Goal: Check status: Check status

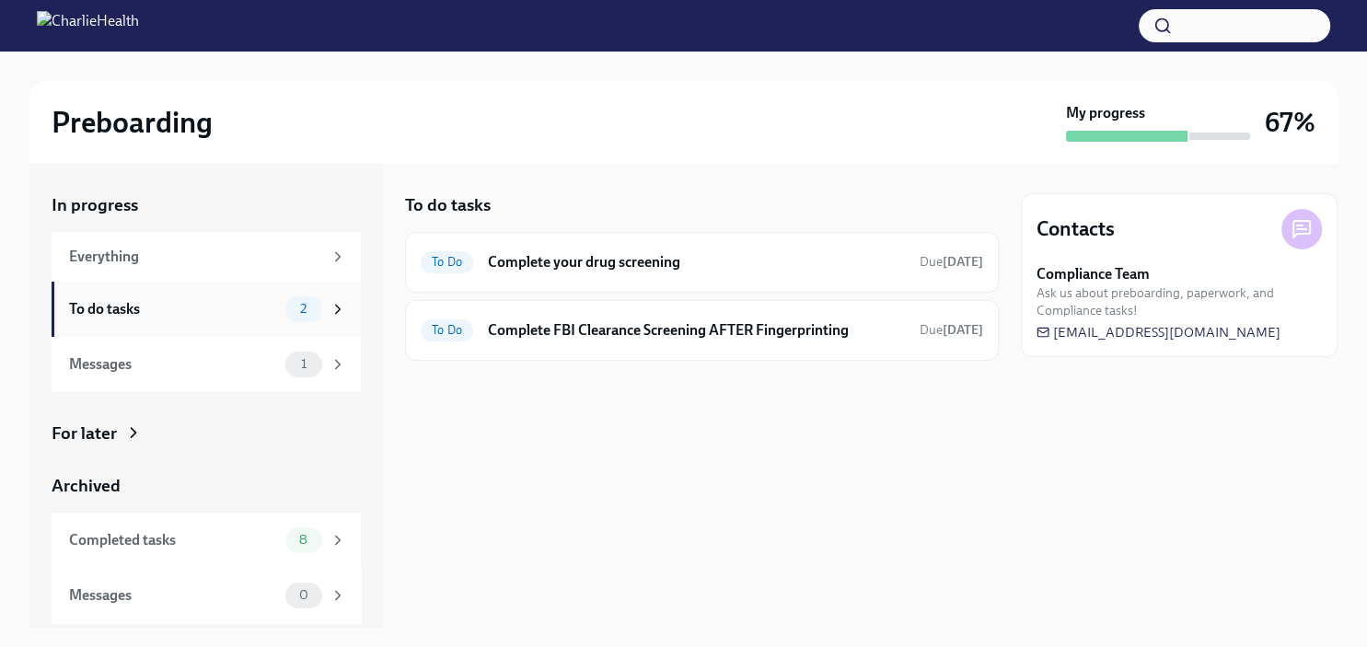
click at [227, 297] on div "To do tasks 2" at bounding box center [207, 310] width 277 height 26
click at [272, 546] on div "Completed tasks" at bounding box center [173, 540] width 209 height 20
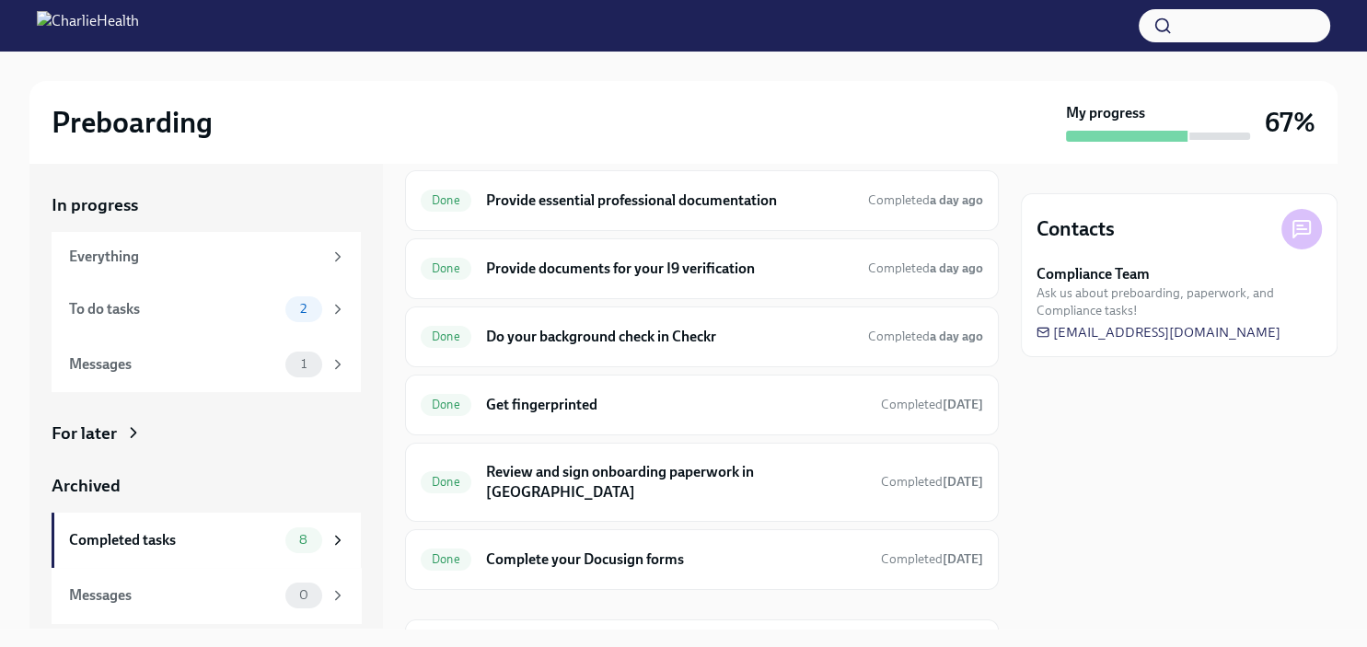
scroll to position [154, 0]
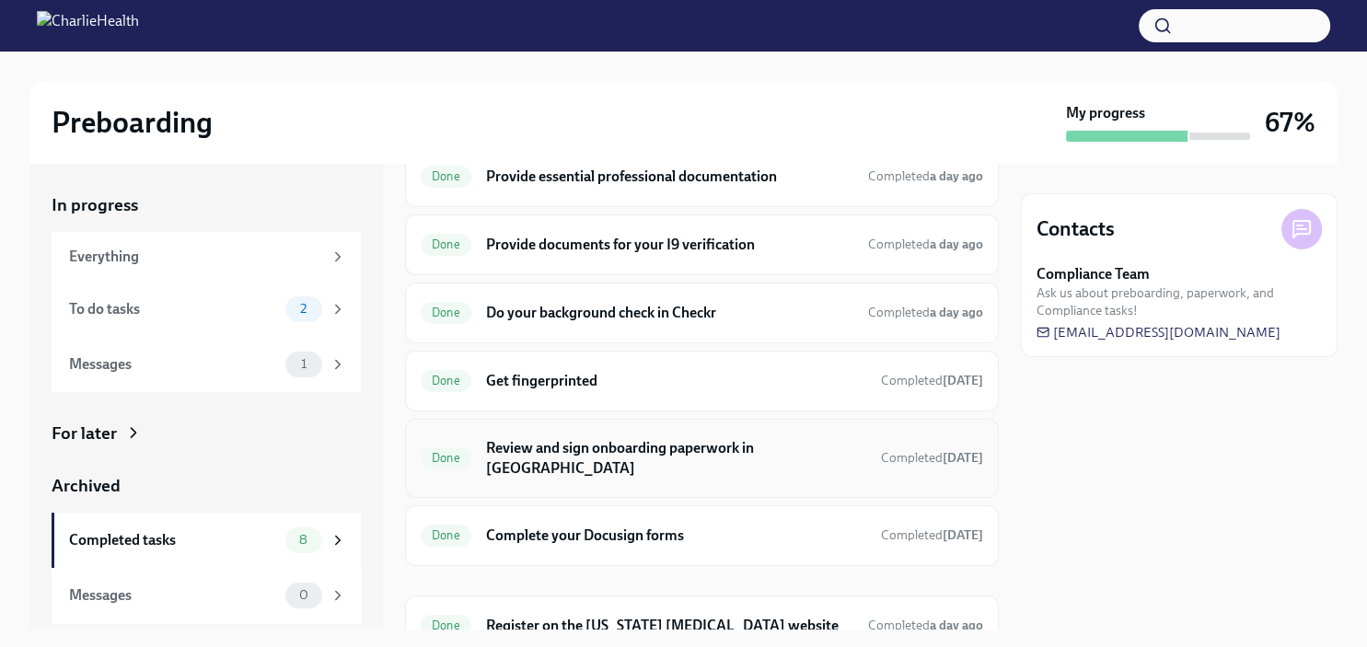
click at [812, 428] on div "Done Review and sign onboarding paperwork in [GEOGRAPHIC_DATA] Completed [DATE]" at bounding box center [702, 458] width 594 height 79
click at [764, 440] on h6 "Review and sign onboarding paperwork in [GEOGRAPHIC_DATA]" at bounding box center [676, 458] width 380 height 41
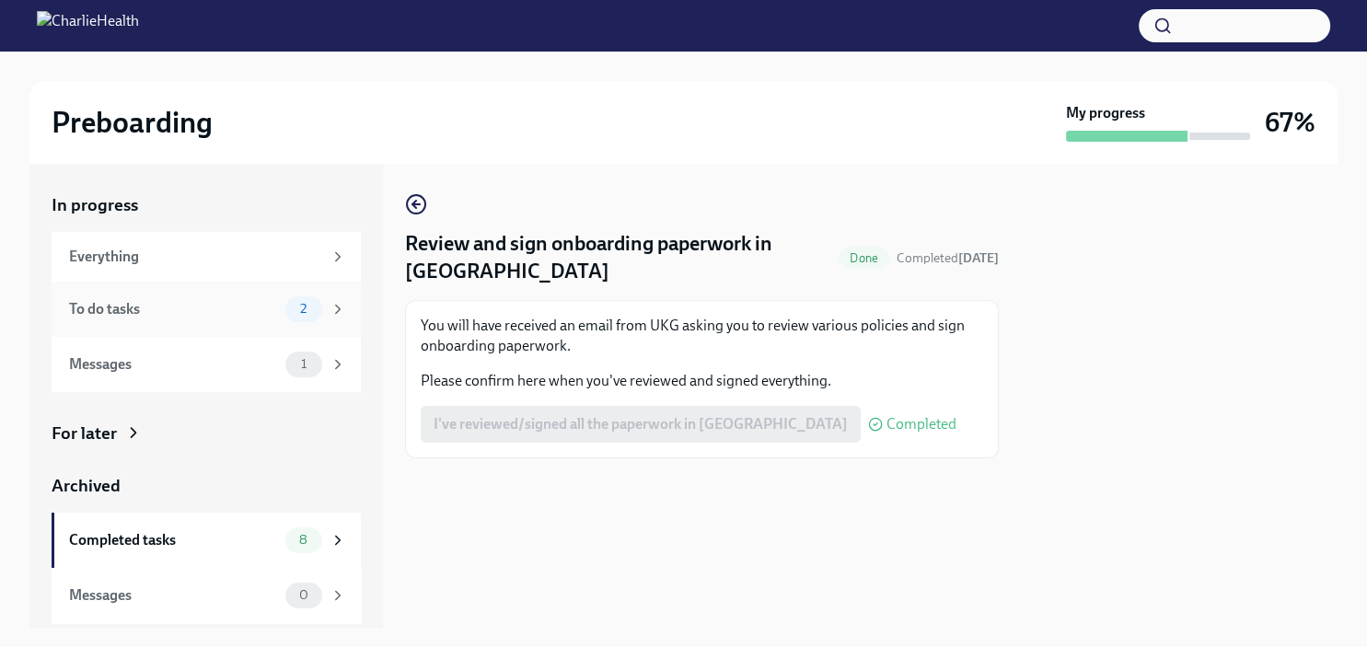
click at [202, 312] on div "To do tasks" at bounding box center [173, 309] width 209 height 20
